Goal: Task Accomplishment & Management: Use online tool/utility

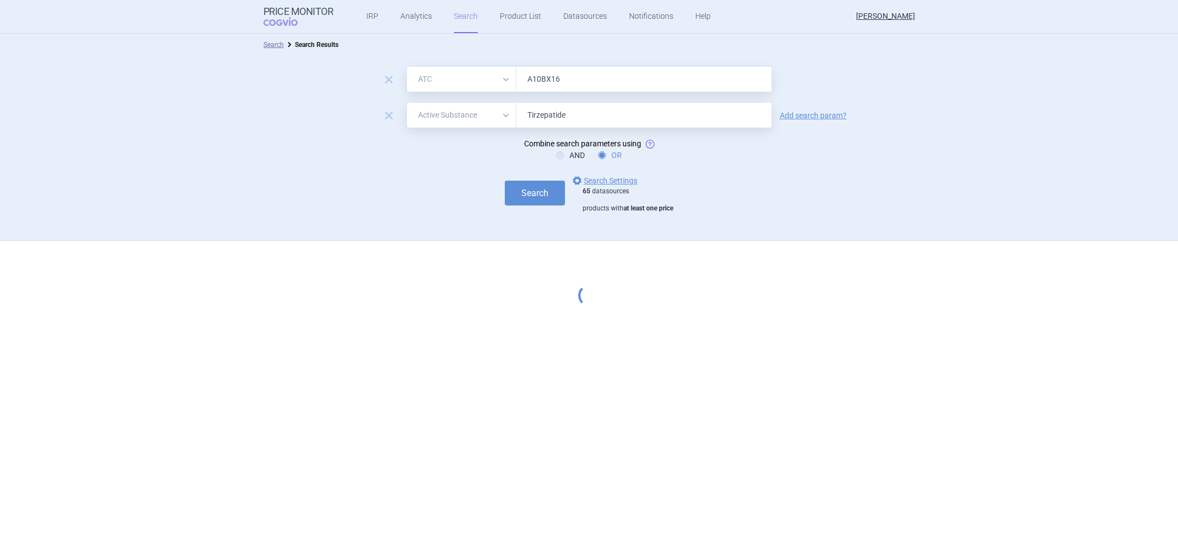
select select "atc"
select select "activeSubstance"
click at [616, 181] on link "options Search Settings" at bounding box center [604, 180] width 67 height 13
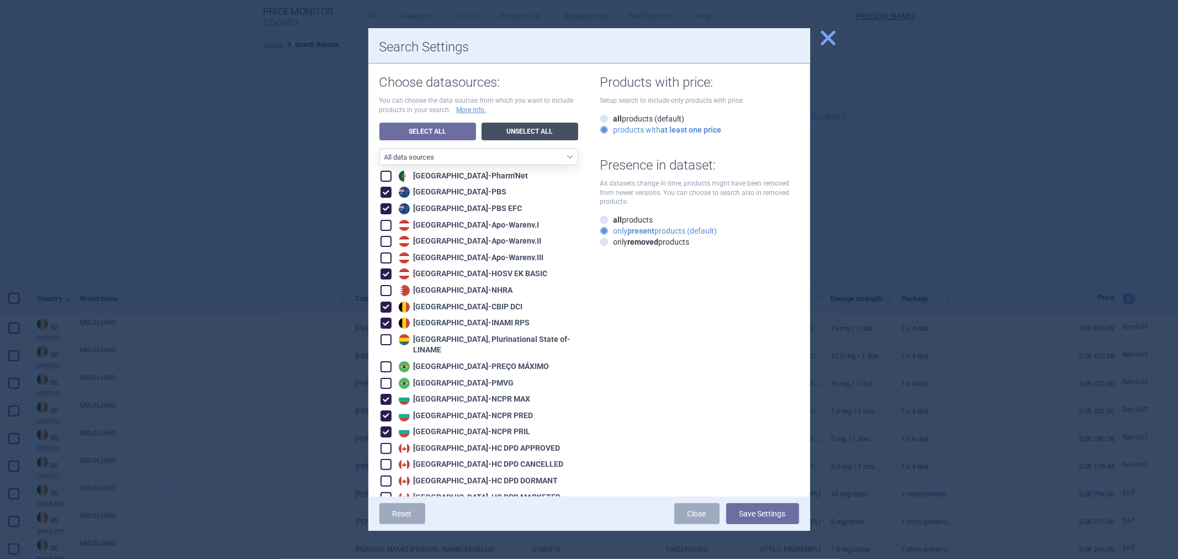
click at [505, 124] on link "Unselect All" at bounding box center [530, 132] width 97 height 18
checkbox input "false"
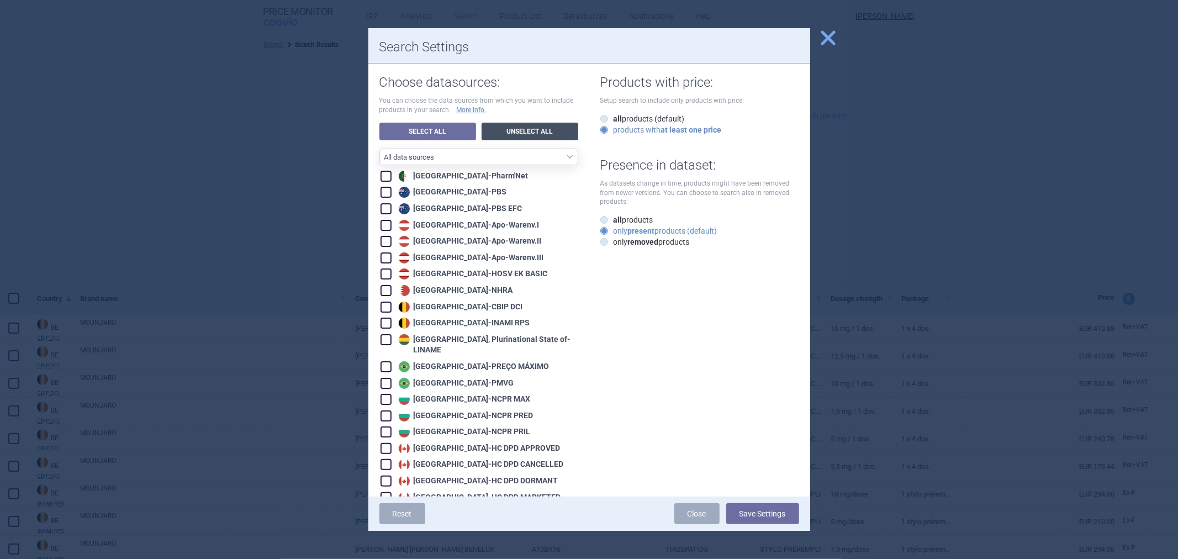
checkbox input "false"
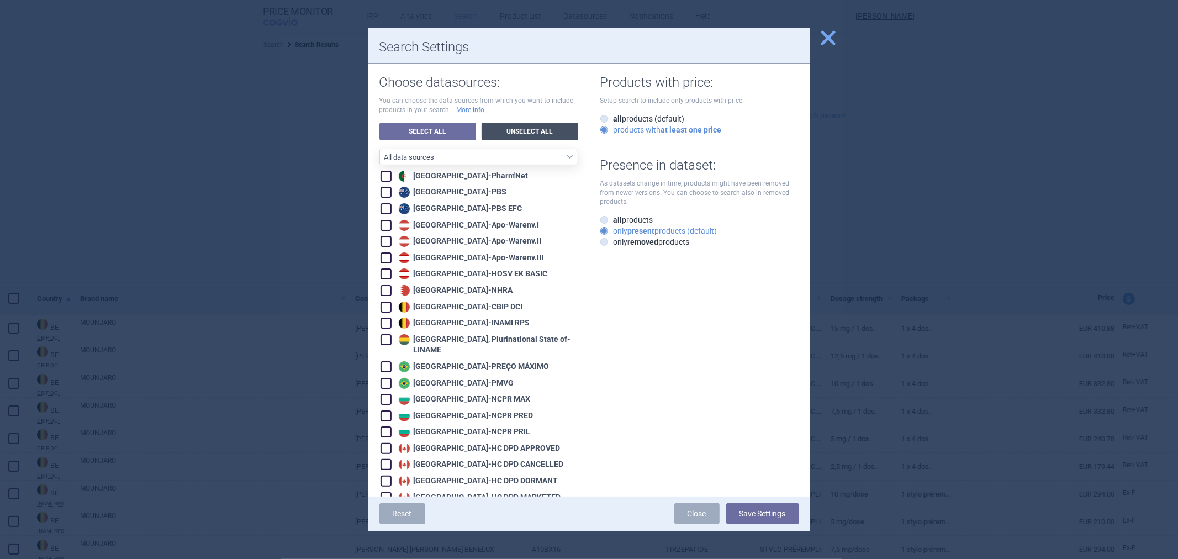
checkbox input "false"
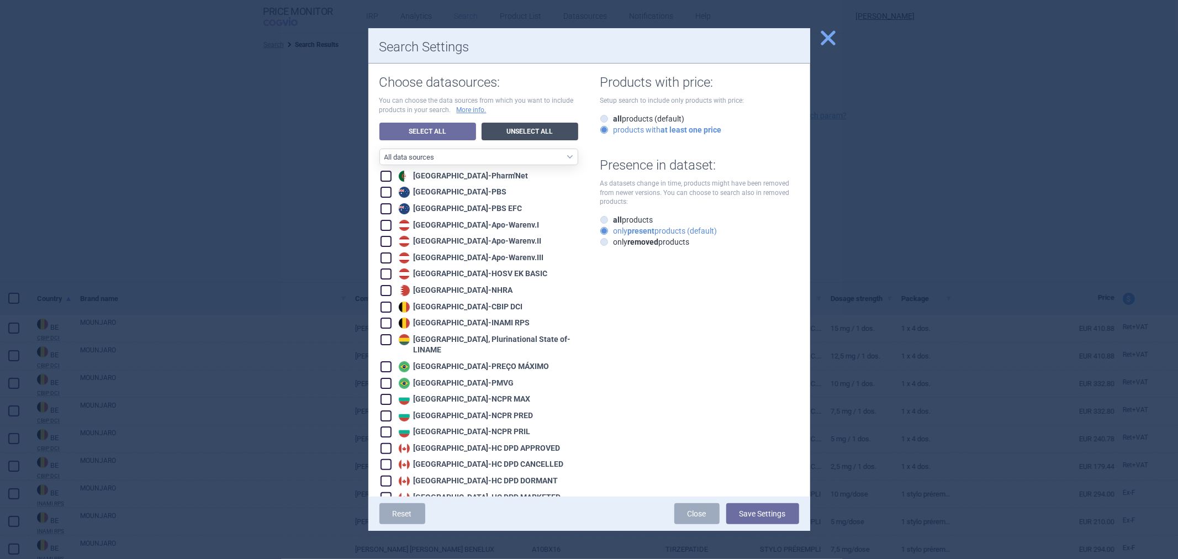
checkbox input "false"
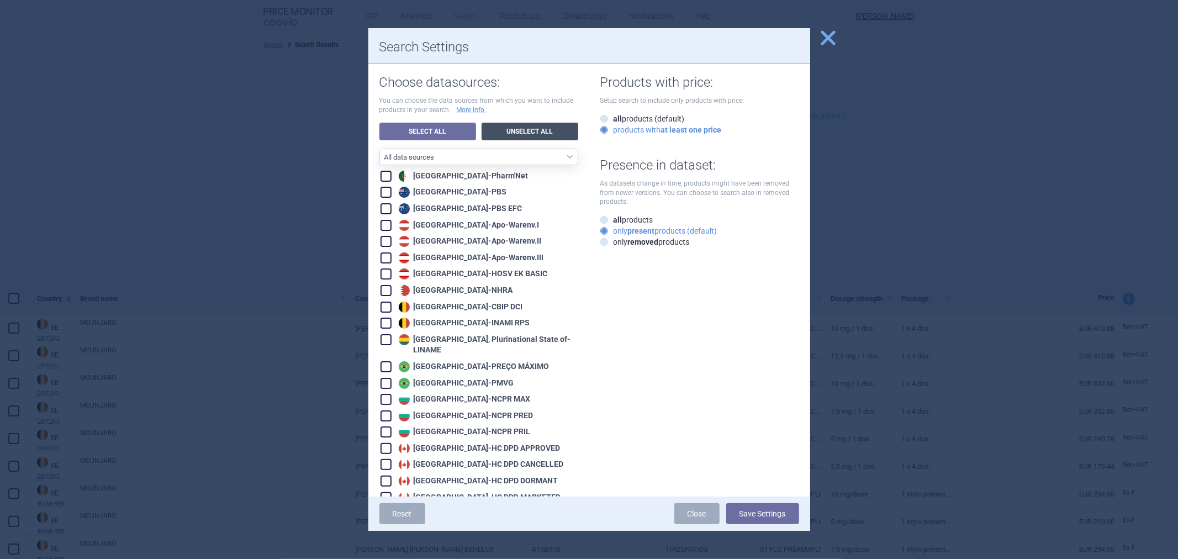
checkbox input "false"
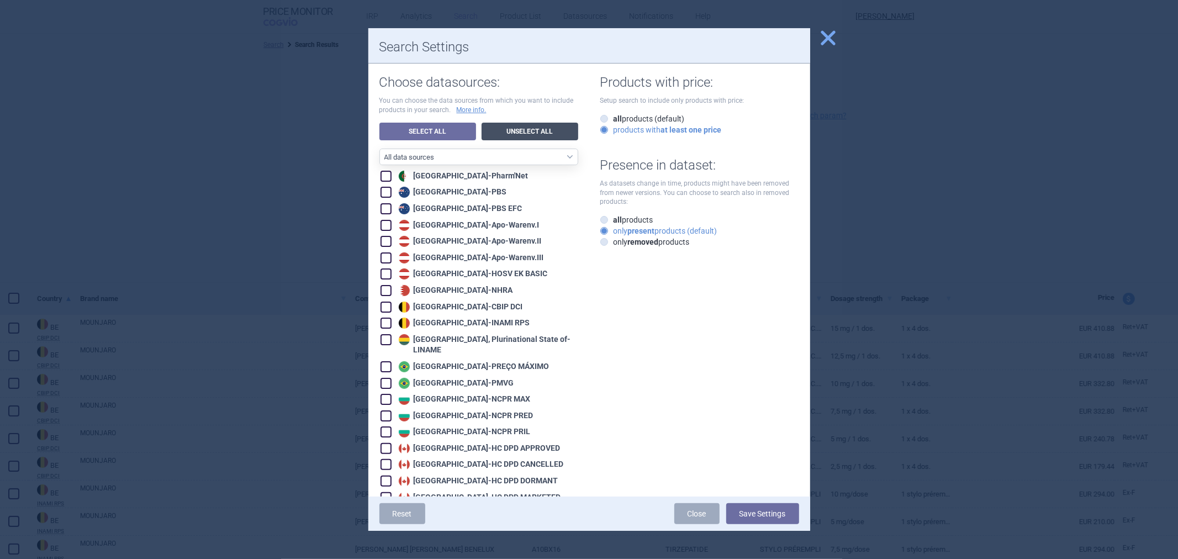
checkbox input "false"
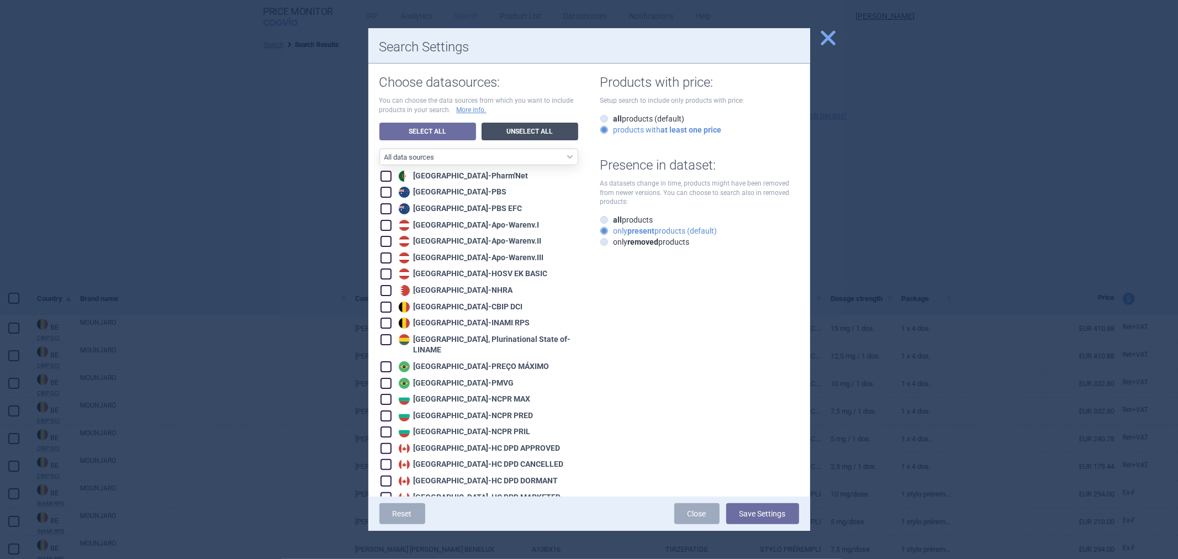
checkbox input "false"
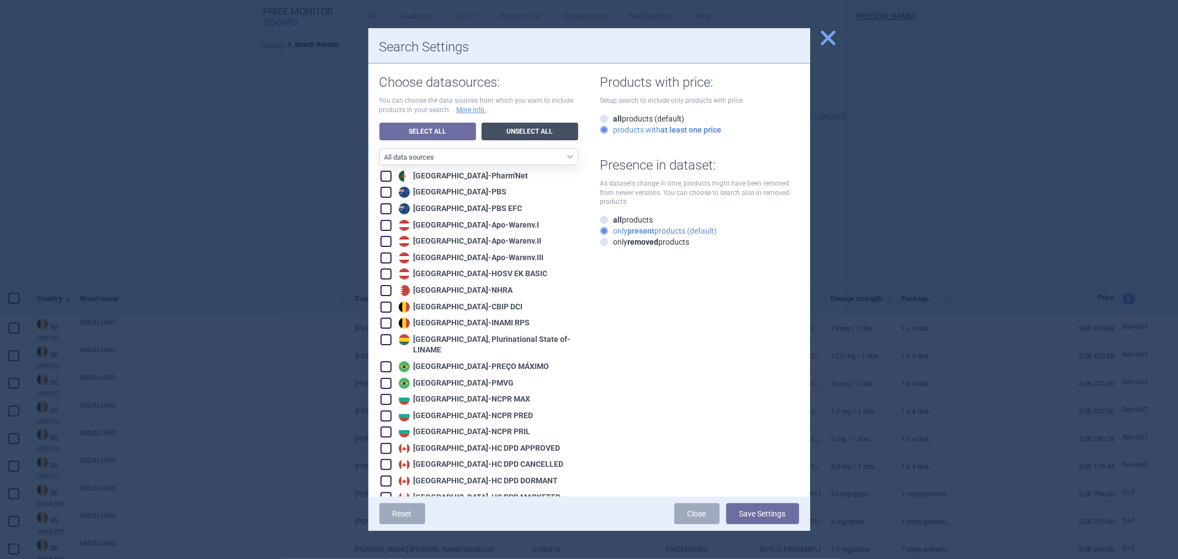
checkbox input "false"
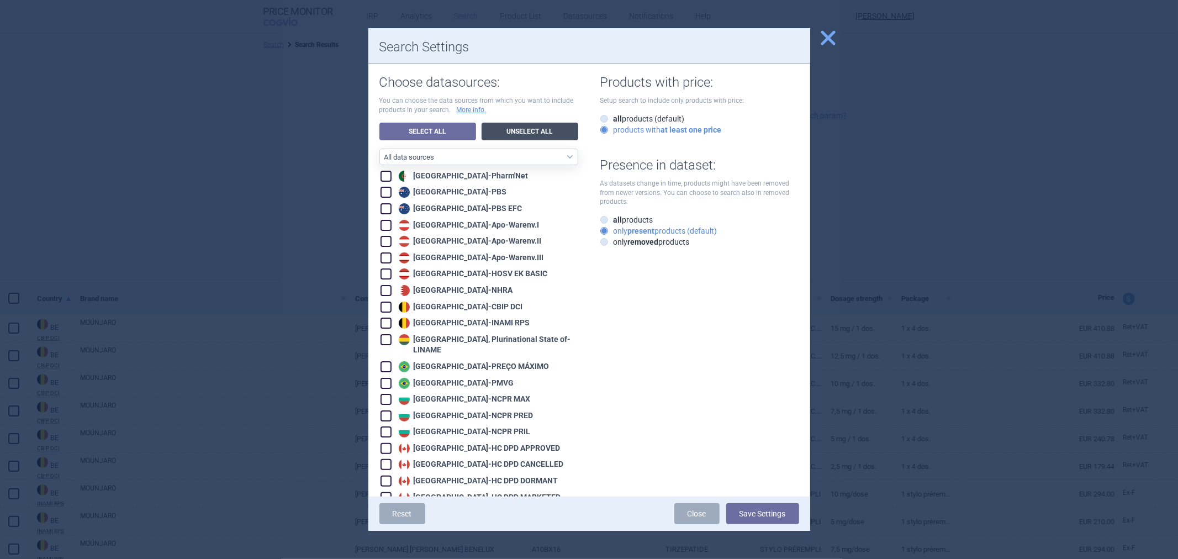
checkbox input "false"
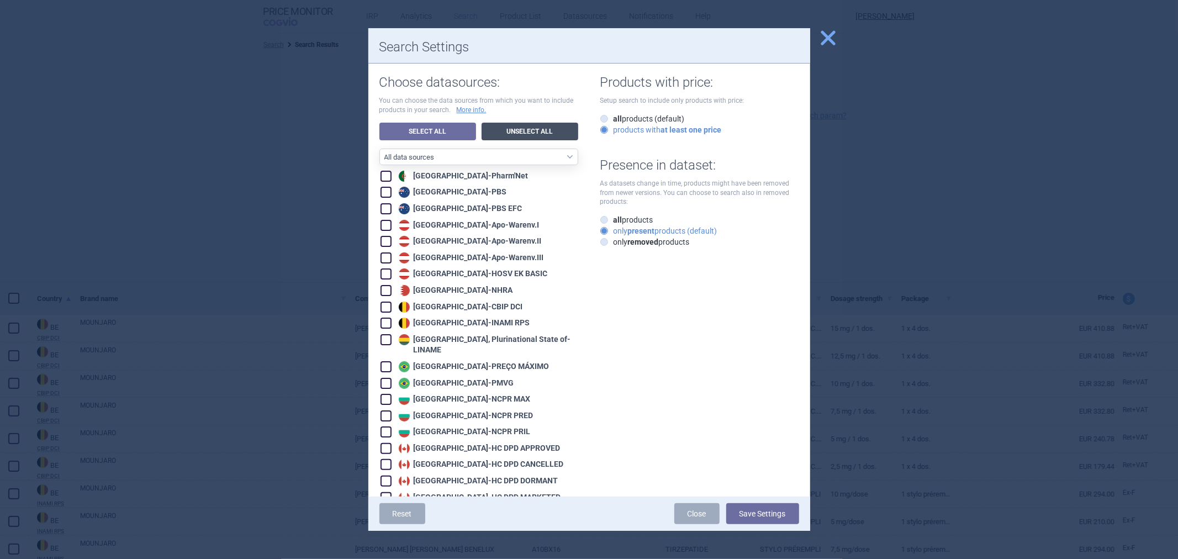
checkbox input "false"
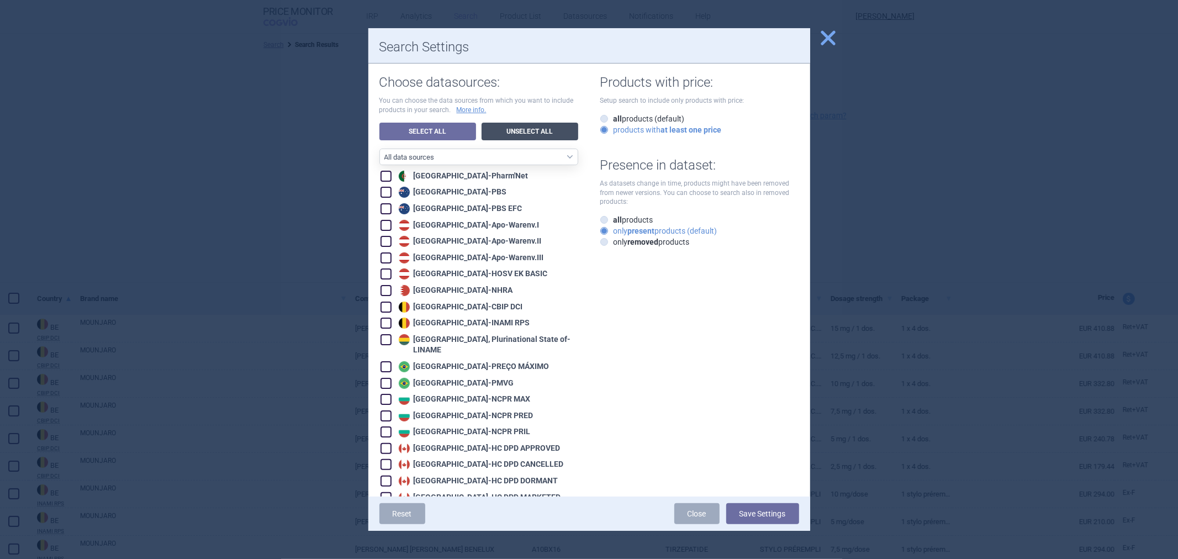
checkbox input "false"
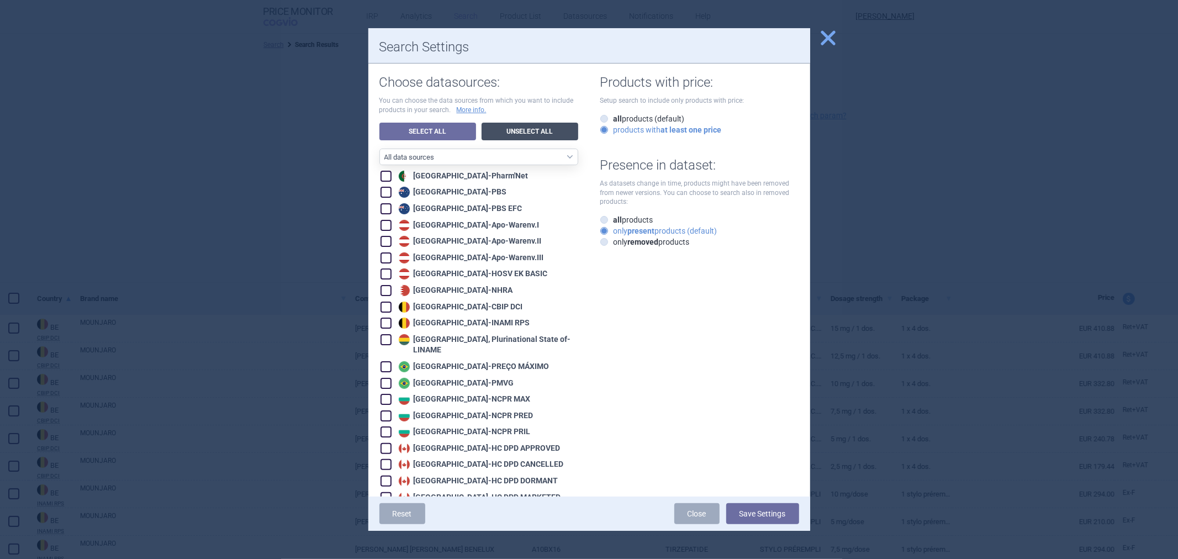
checkbox input "false"
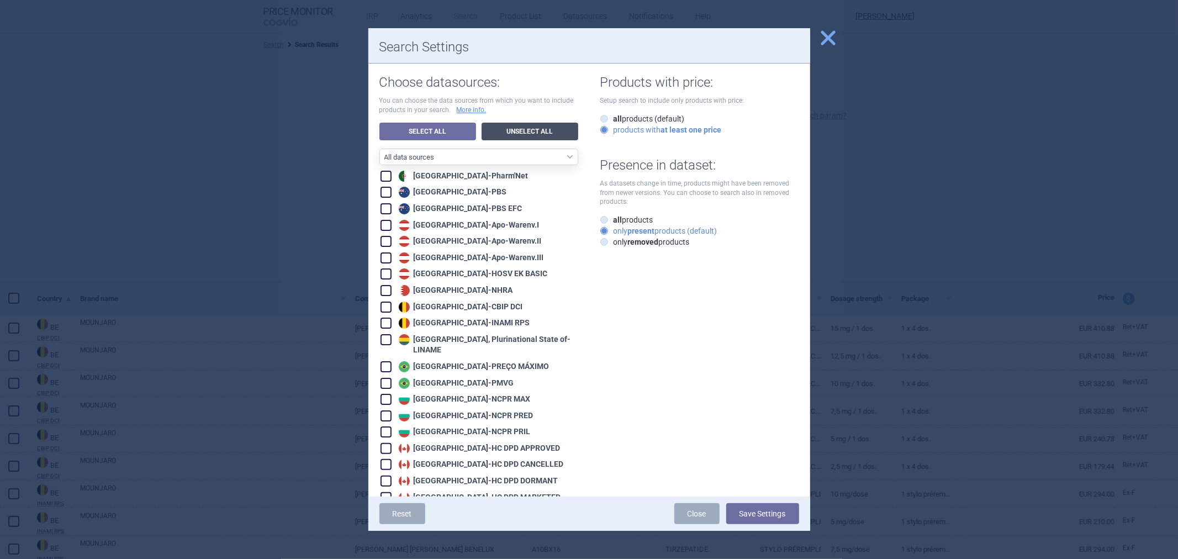
checkbox input "false"
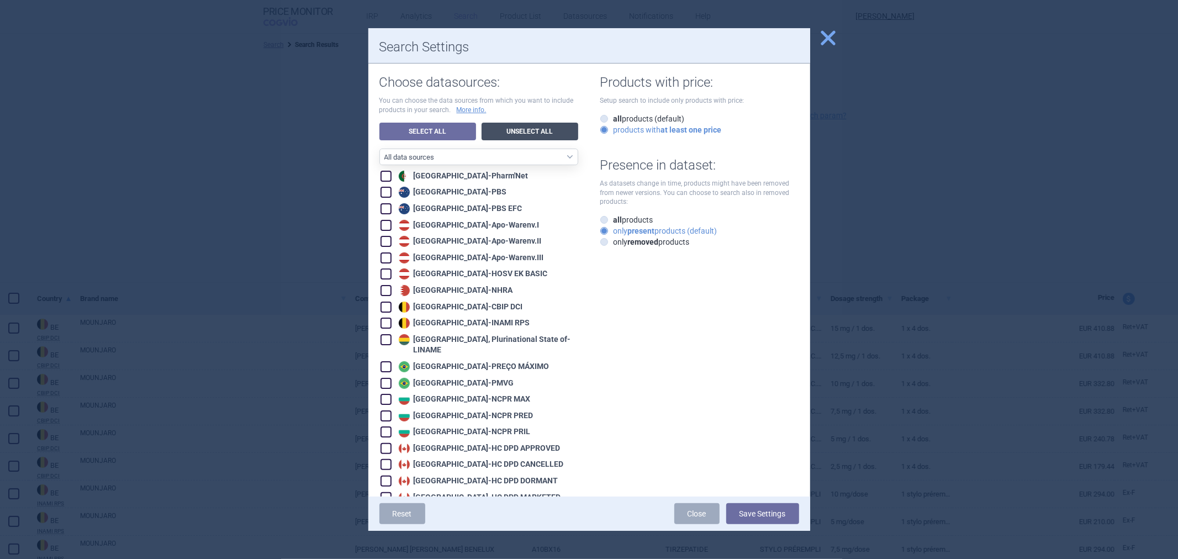
checkbox input "false"
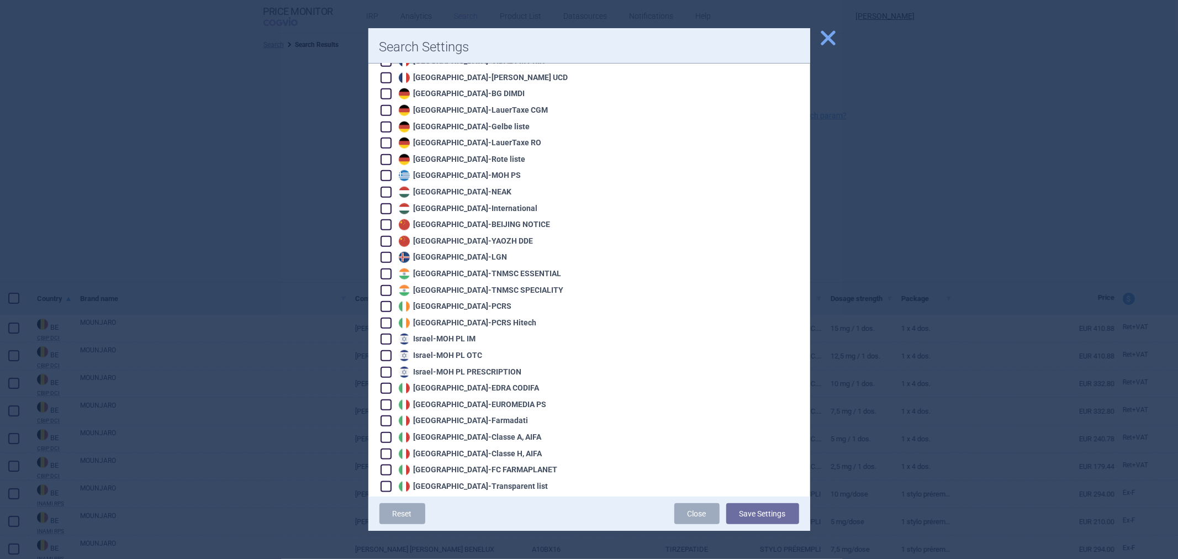
scroll to position [730, 0]
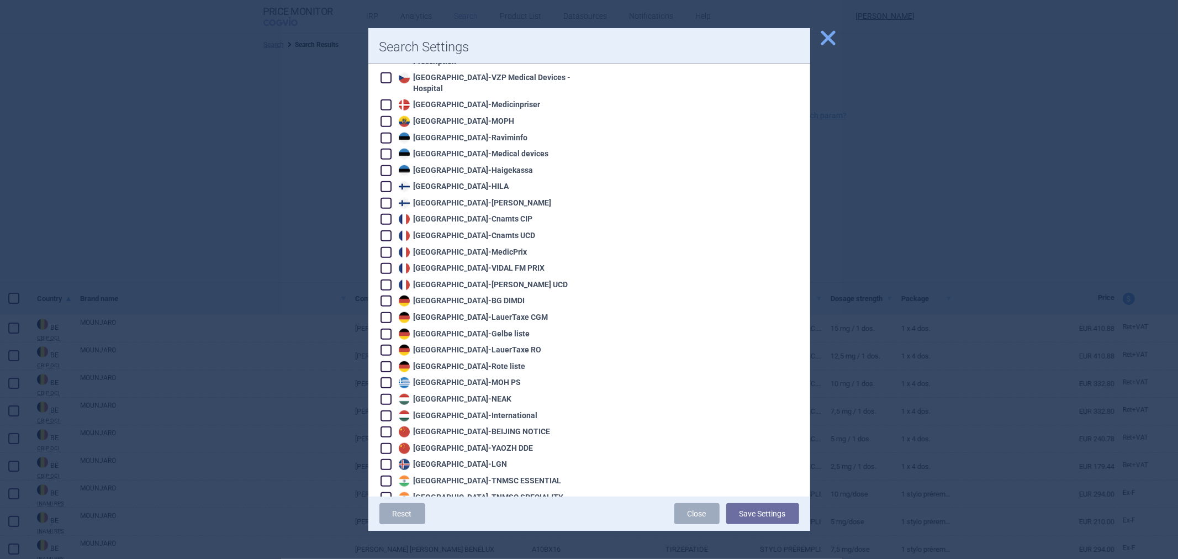
click at [483, 230] on div "France - Cnamts UCD" at bounding box center [466, 235] width 140 height 11
checkbox input "true"
click at [768, 516] on button "Save Settings" at bounding box center [762, 513] width 73 height 21
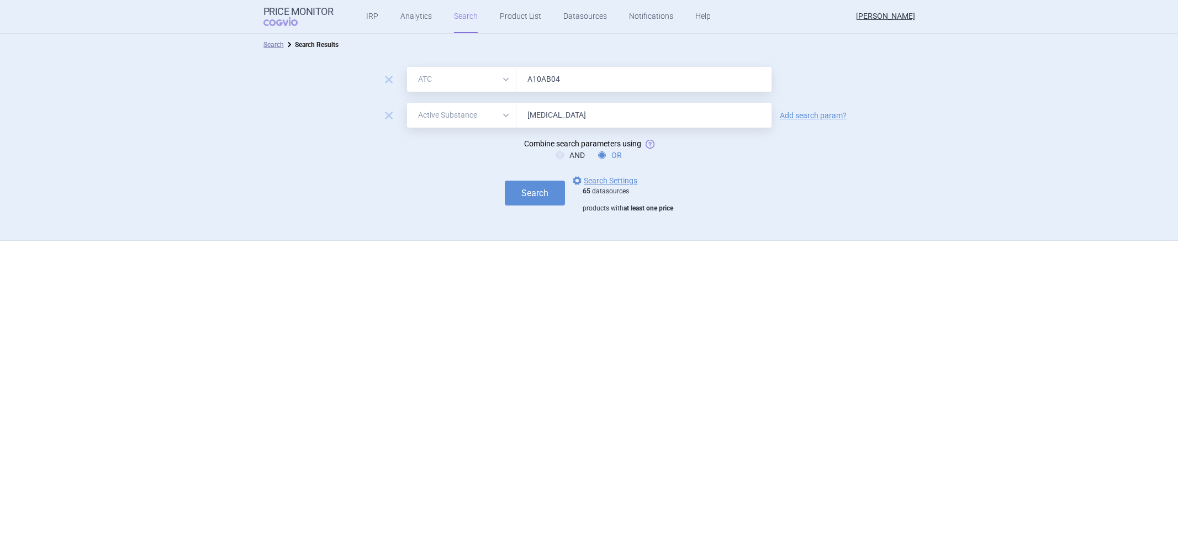
select select "atc"
select select "activeSubstance"
click at [617, 179] on link "options Search Settings" at bounding box center [604, 180] width 67 height 13
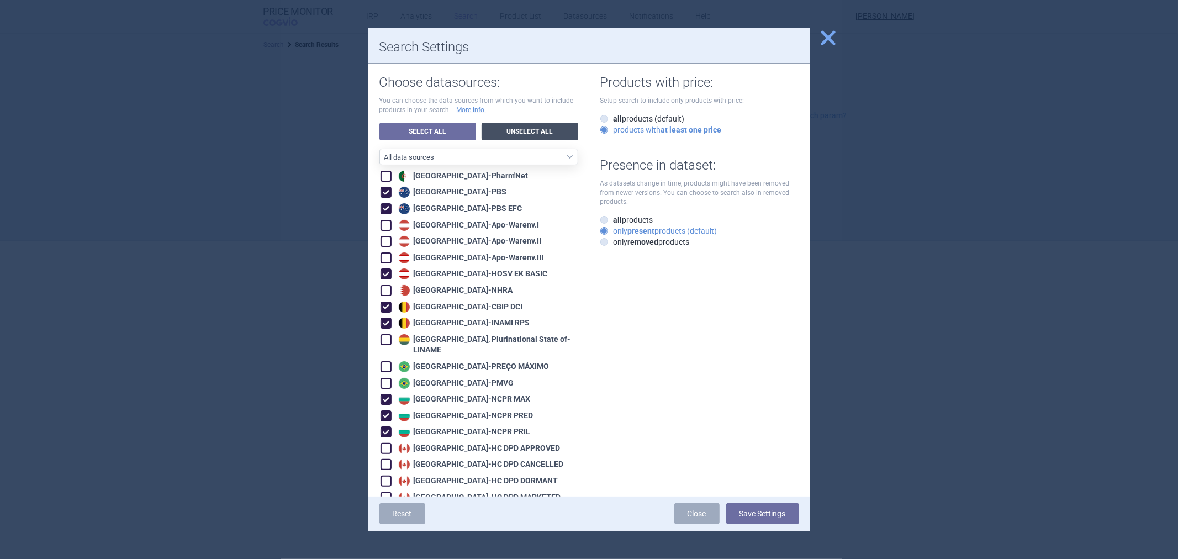
click at [503, 135] on link "Unselect All" at bounding box center [530, 132] width 97 height 18
checkbox input "false"
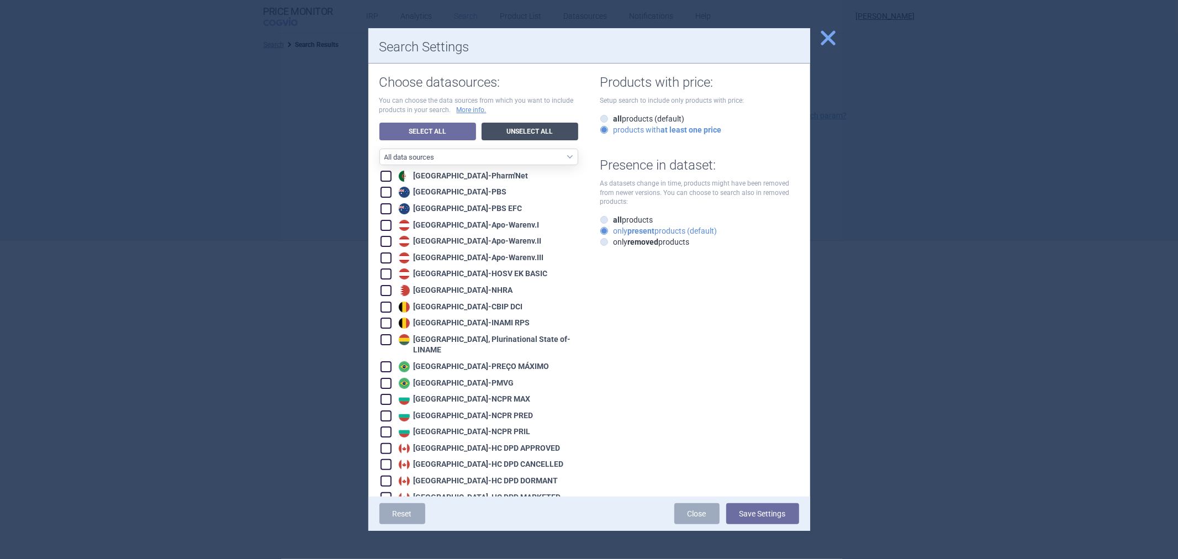
checkbox input "false"
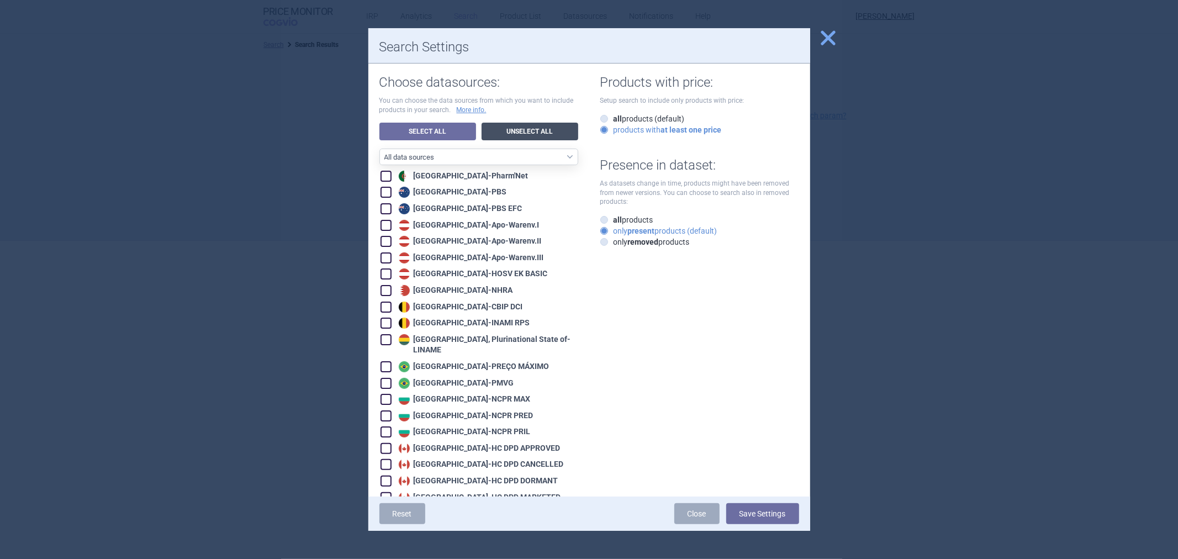
checkbox input "false"
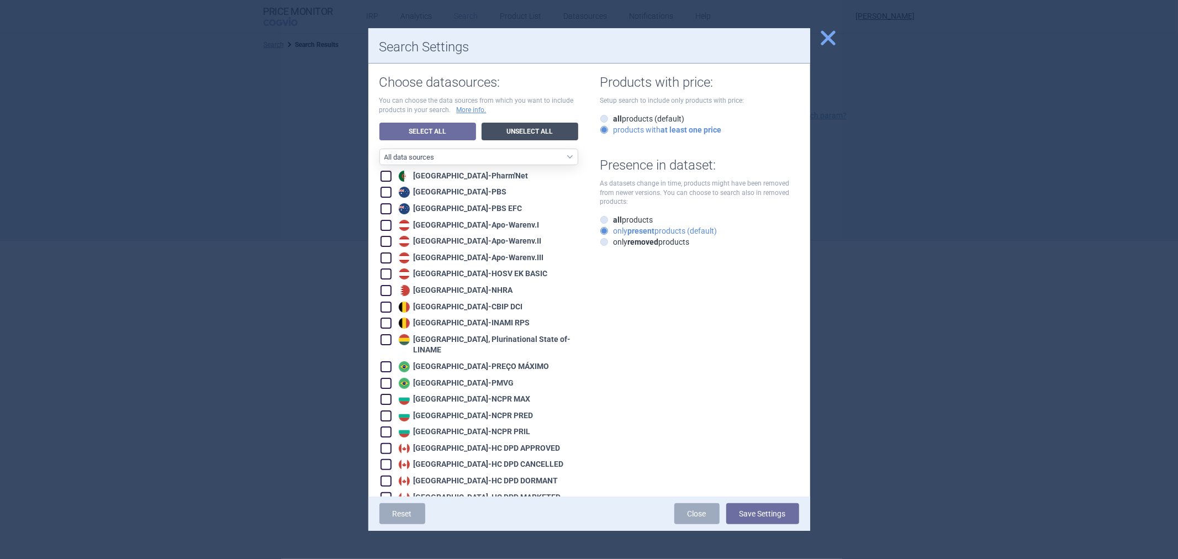
checkbox input "false"
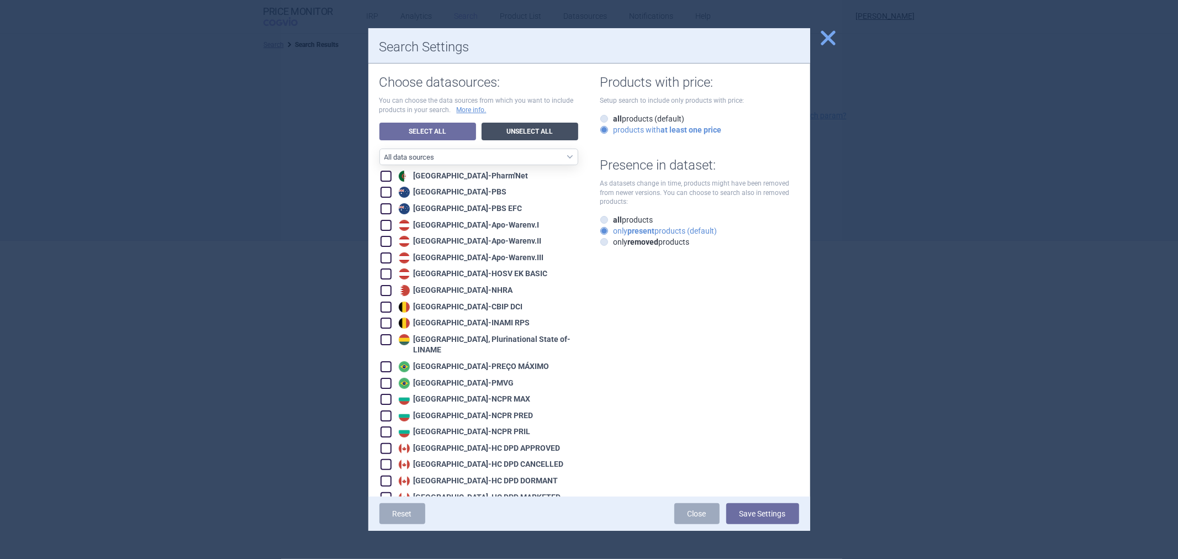
checkbox input "false"
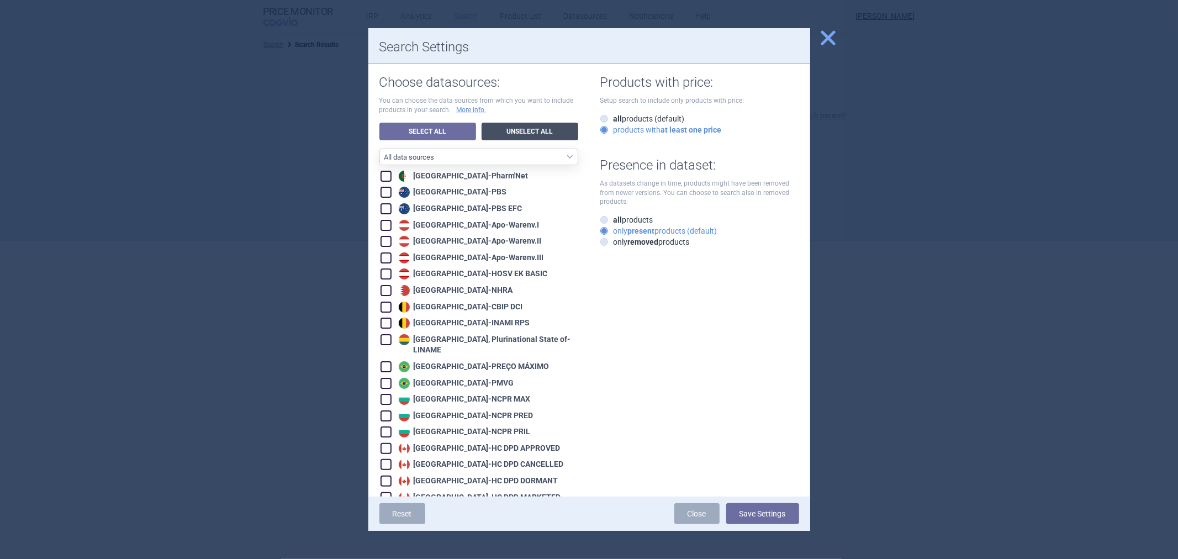
checkbox input "false"
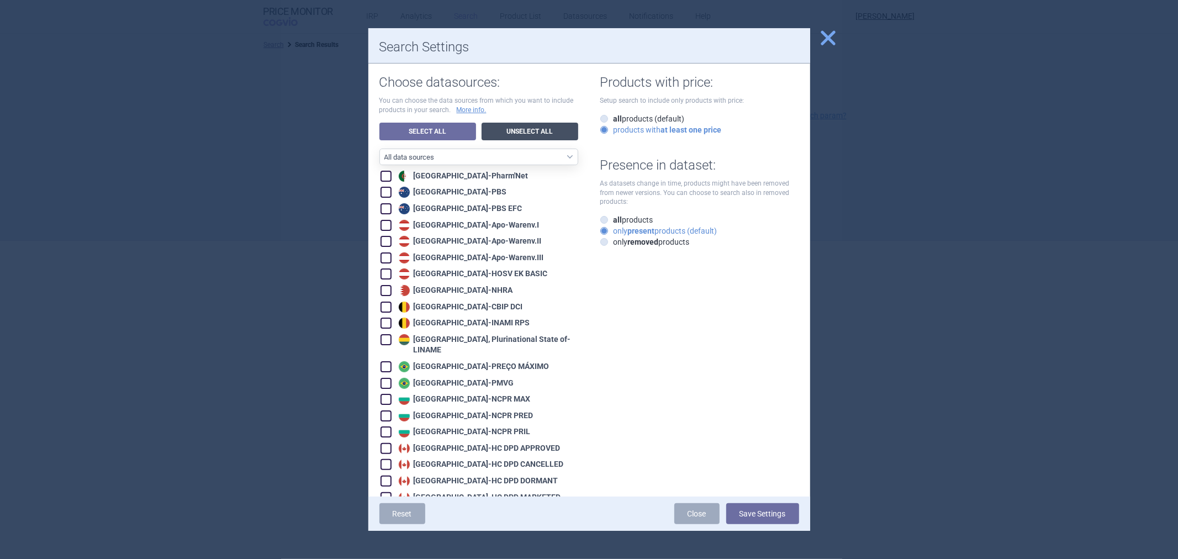
checkbox input "false"
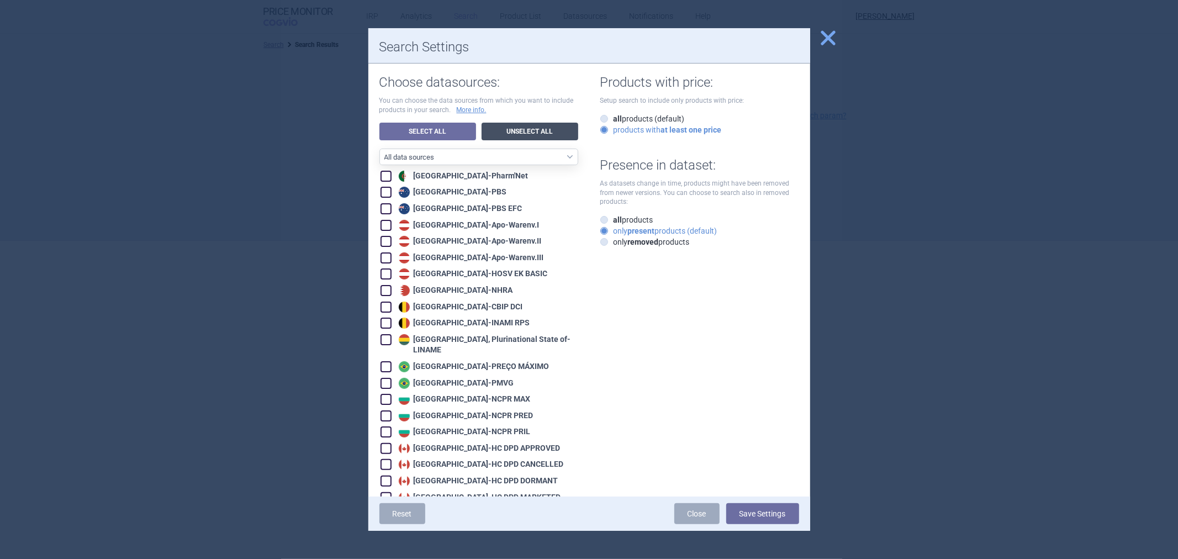
checkbox input "false"
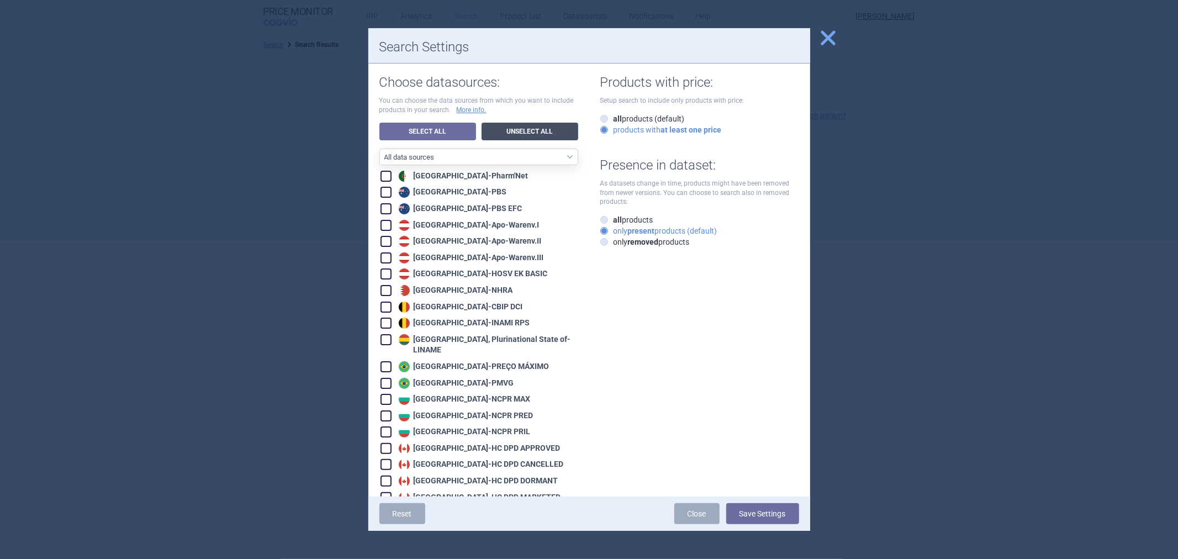
checkbox input "false"
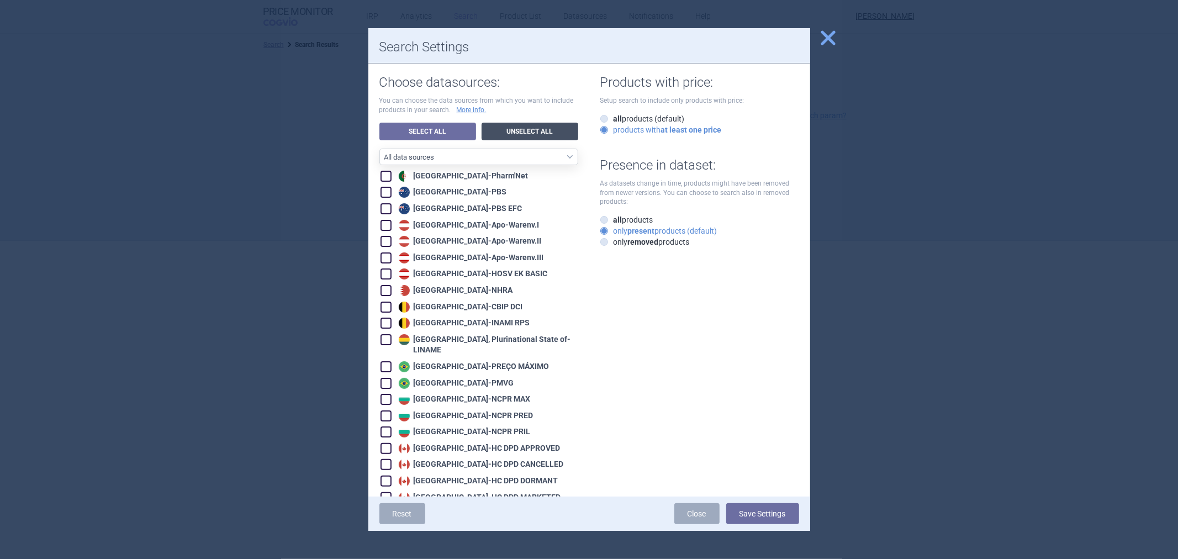
checkbox input "false"
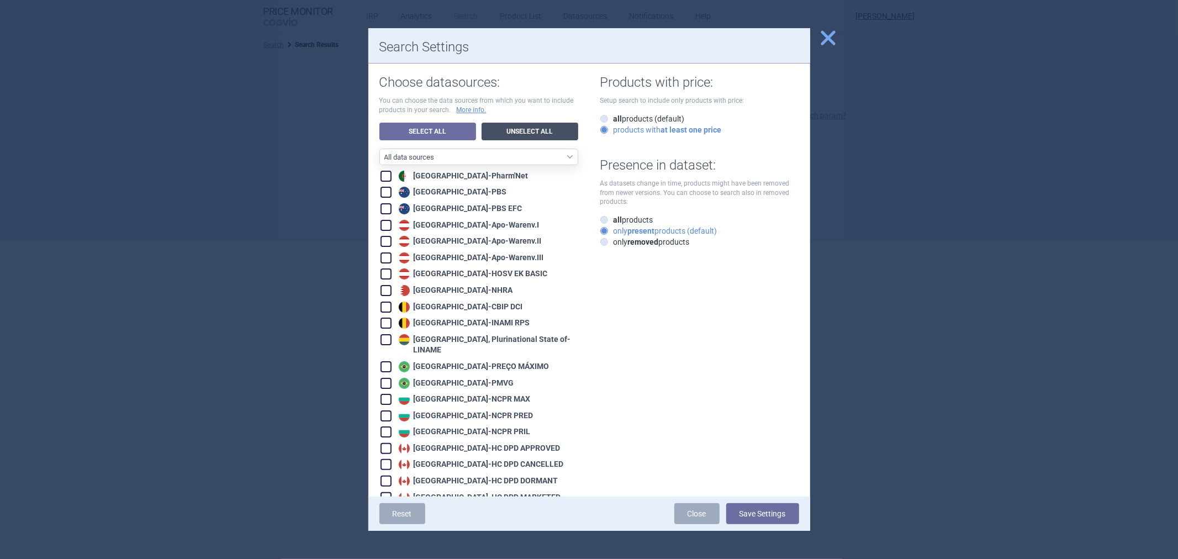
checkbox input "false"
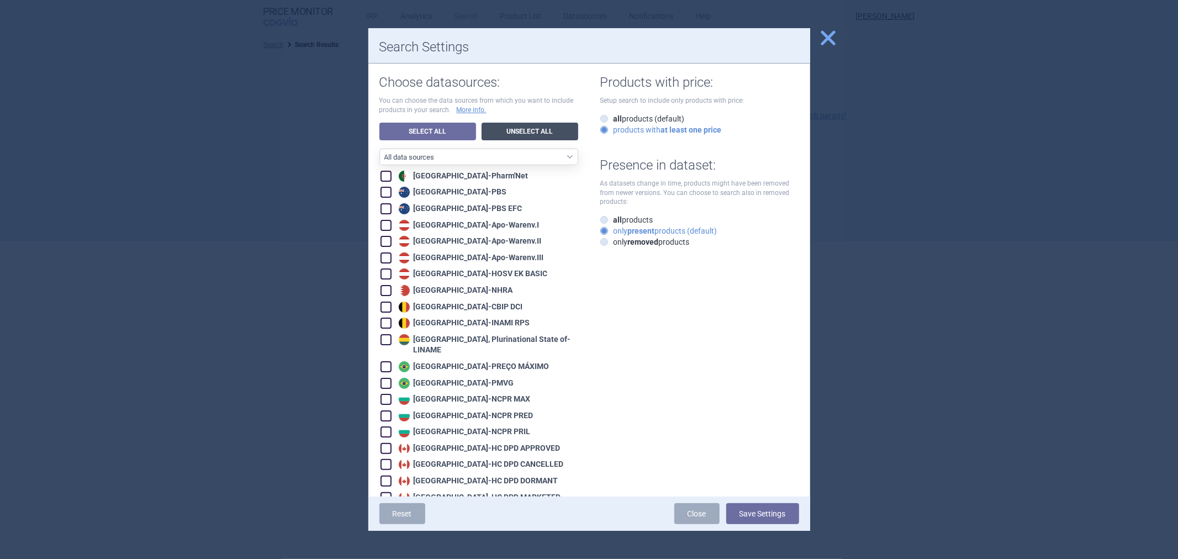
checkbox input "false"
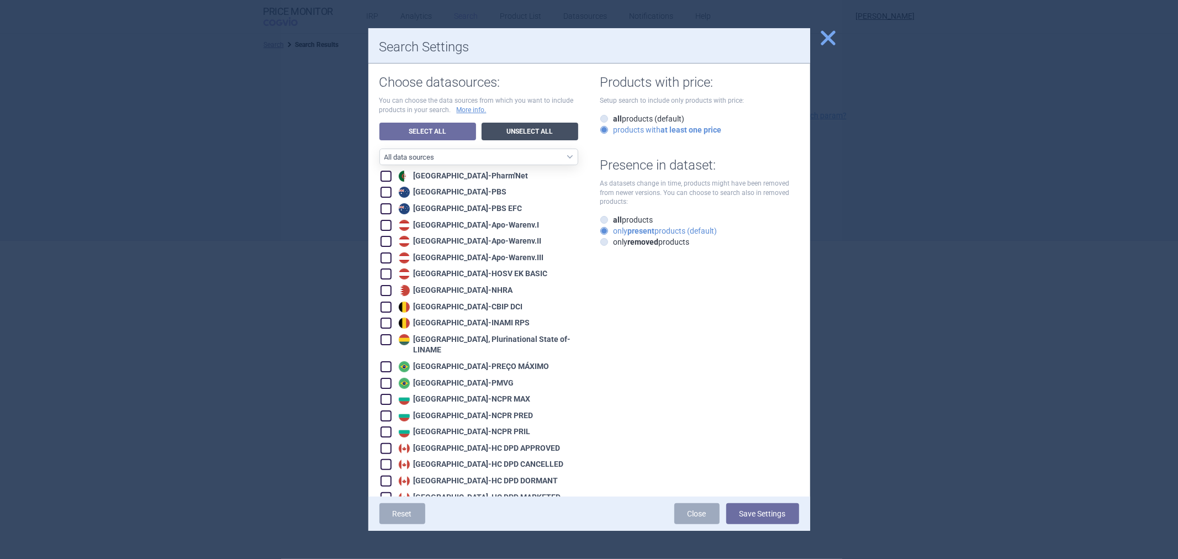
checkbox input "false"
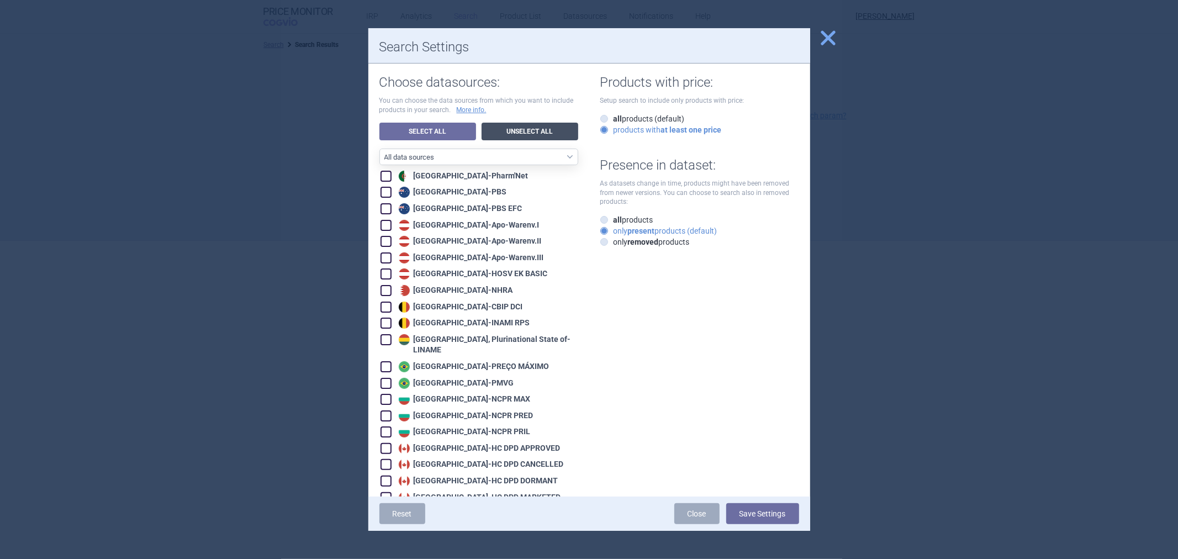
checkbox input "false"
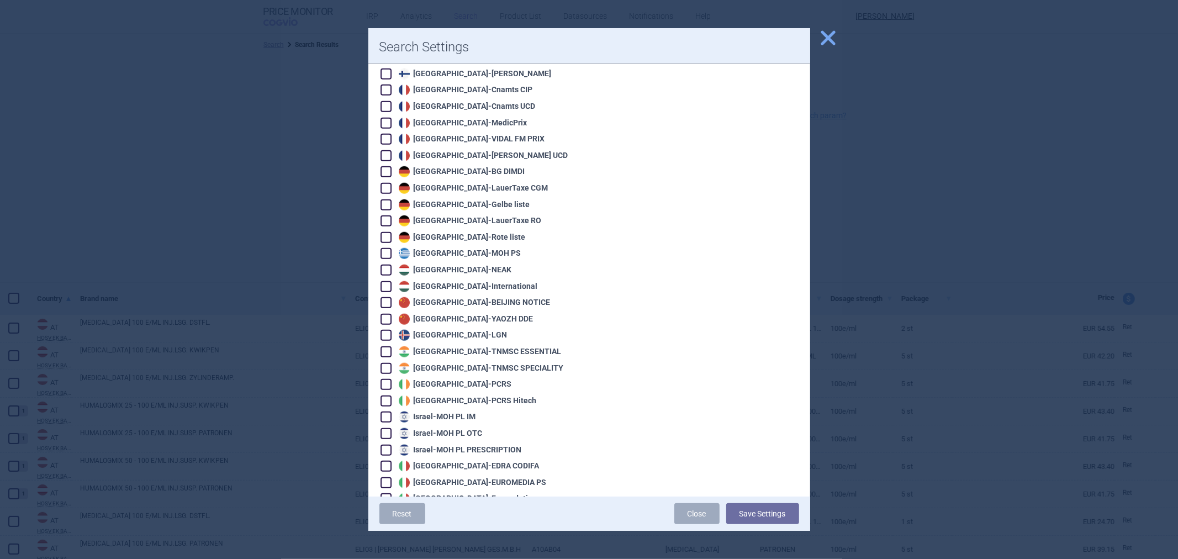
scroll to position [736, 0]
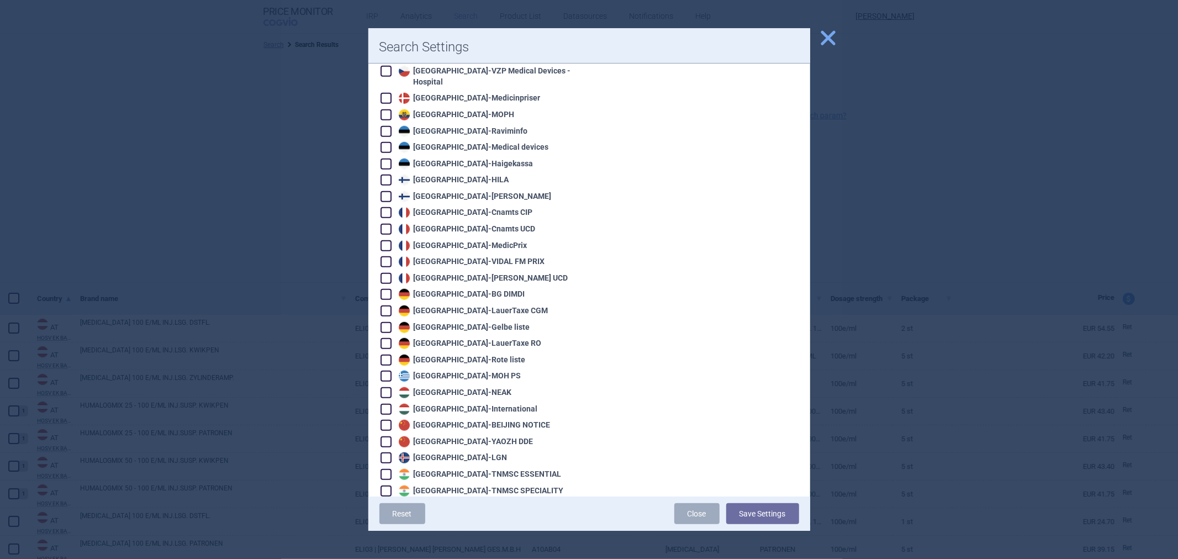
click at [474, 224] on div "France - Cnamts UCD" at bounding box center [466, 229] width 140 height 11
checkbox input "true"
click at [777, 514] on button "Save Settings" at bounding box center [762, 513] width 73 height 21
